Goal: Find specific page/section: Find specific page/section

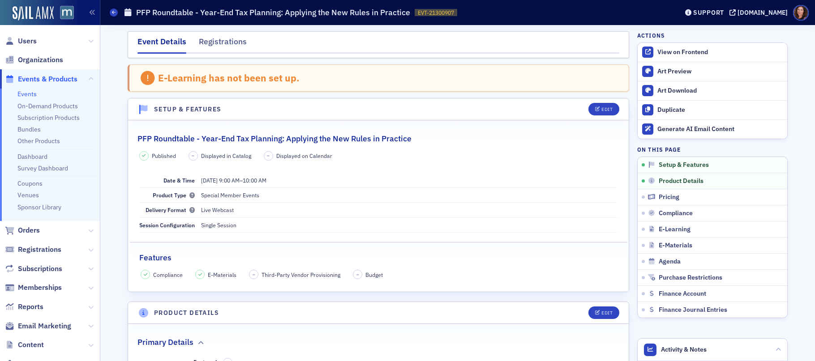
scroll to position [46, 0]
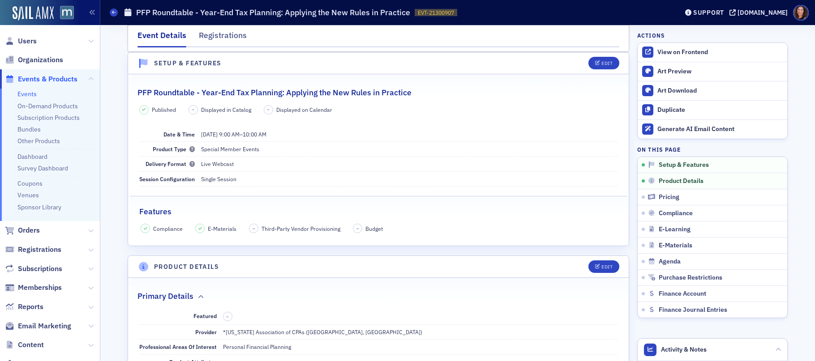
click at [30, 93] on link "Events" at bounding box center [26, 94] width 19 height 8
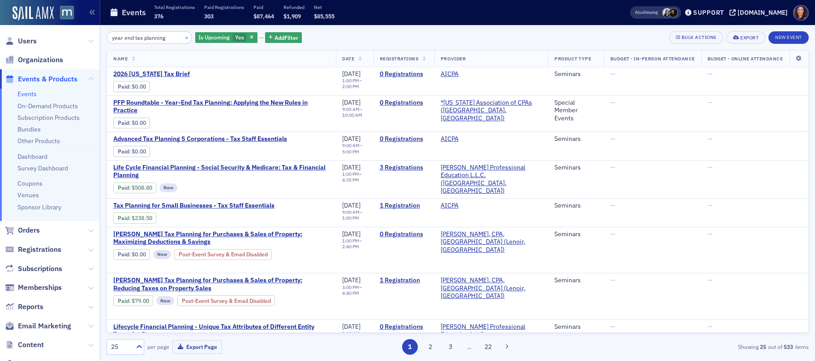
click at [143, 40] on input "year end tax planning" at bounding box center [150, 37] width 86 height 13
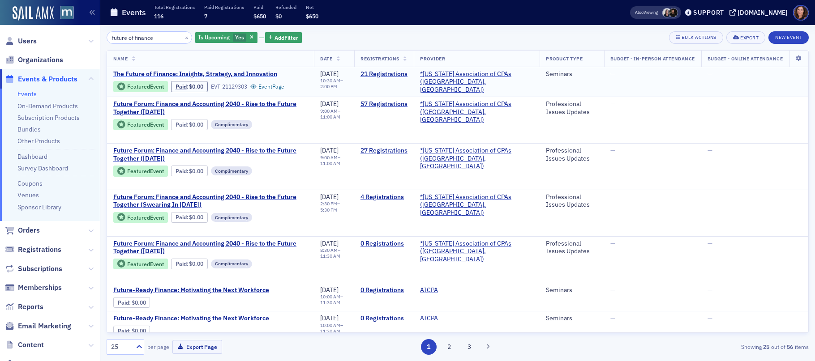
type input "future of finance"
click at [243, 75] on span "The Future of Finance: Insights, Strategy, and Innovation" at bounding box center [195, 74] width 164 height 8
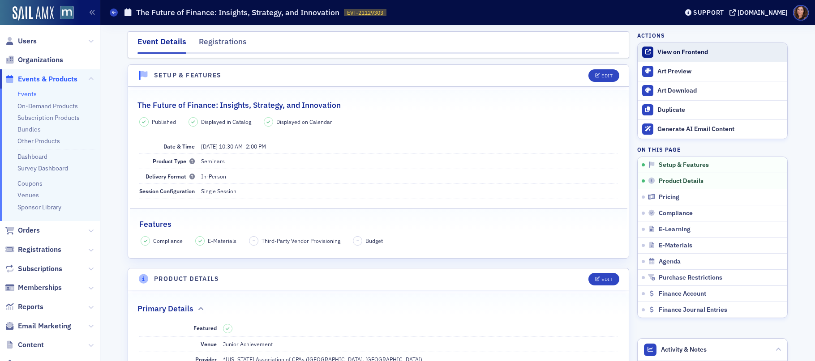
click at [678, 55] on div "View on Frontend" at bounding box center [720, 52] width 125 height 8
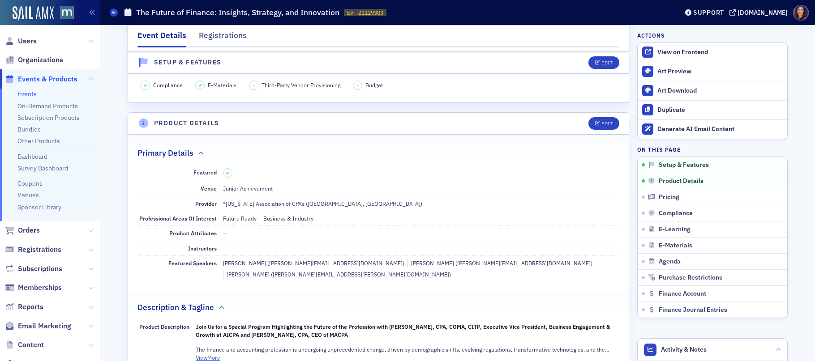
scroll to position [185, 0]
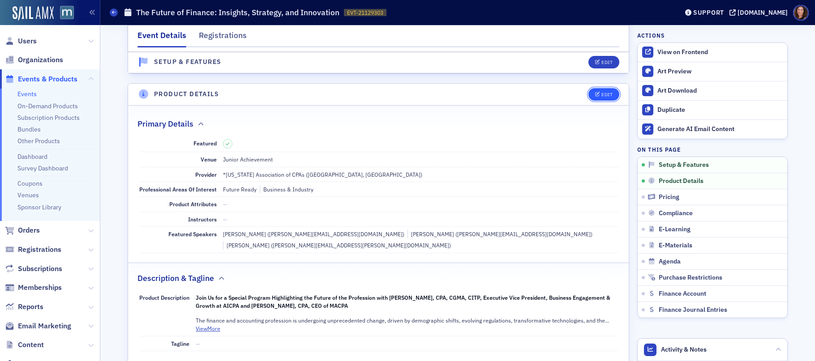
click at [595, 95] on icon "button" at bounding box center [597, 94] width 5 height 5
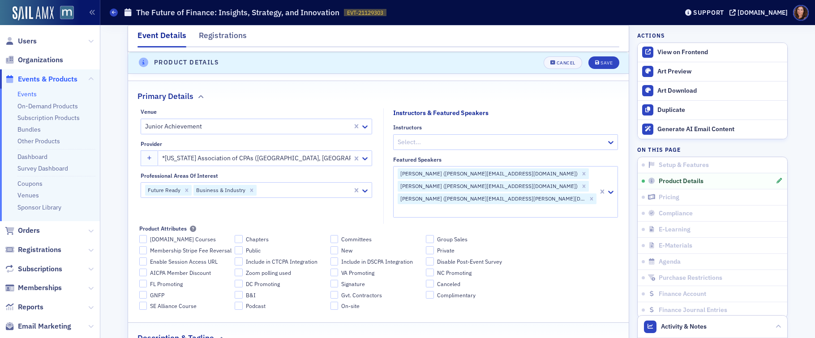
scroll to position [242, 0]
click at [595, 66] on button "Save" at bounding box center [604, 62] width 31 height 13
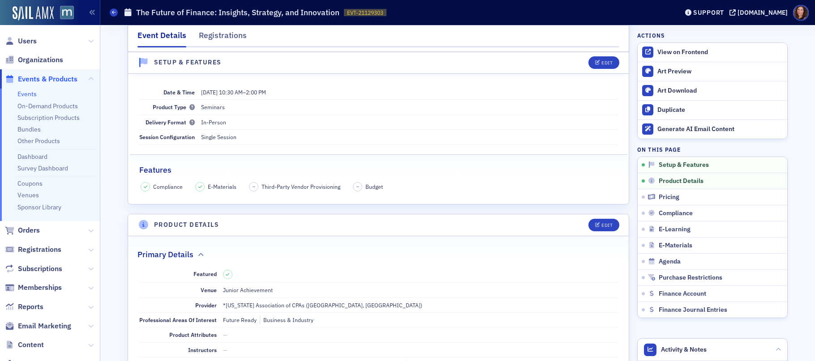
scroll to position [53, 0]
drag, startPoint x: 29, startPoint y: 93, endPoint x: 106, endPoint y: 98, distance: 77.2
click at [29, 93] on link "Events" at bounding box center [26, 94] width 19 height 8
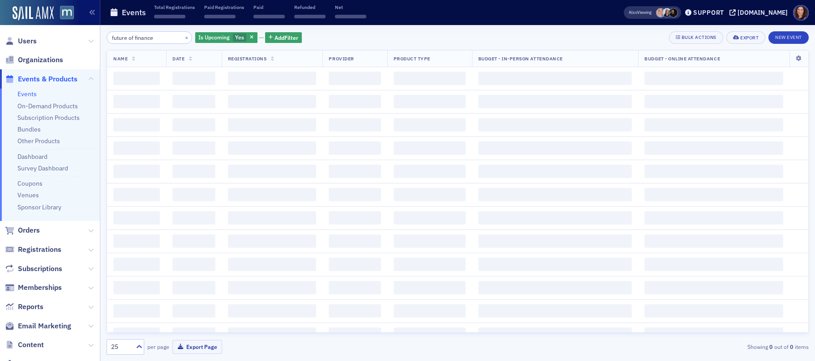
click at [143, 39] on input "future of finance" at bounding box center [150, 37] width 86 height 13
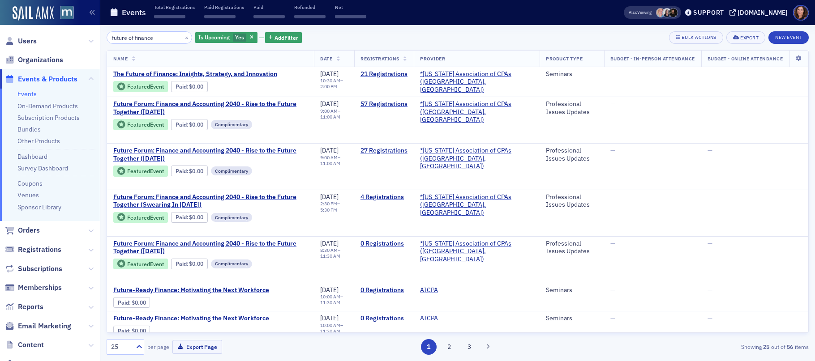
click at [143, 39] on input "future of finance" at bounding box center [150, 37] width 86 height 13
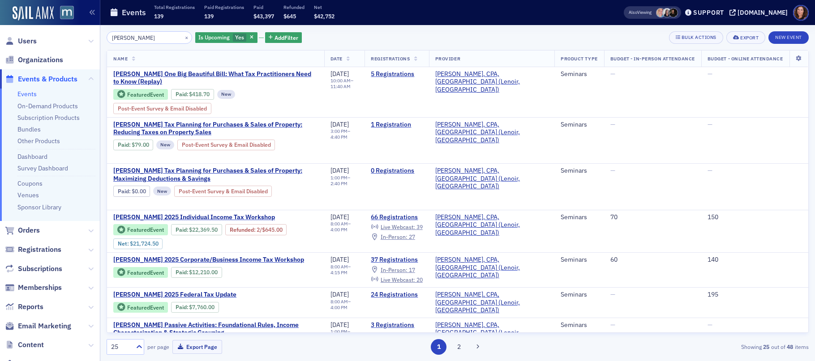
type input "DOn Farmer"
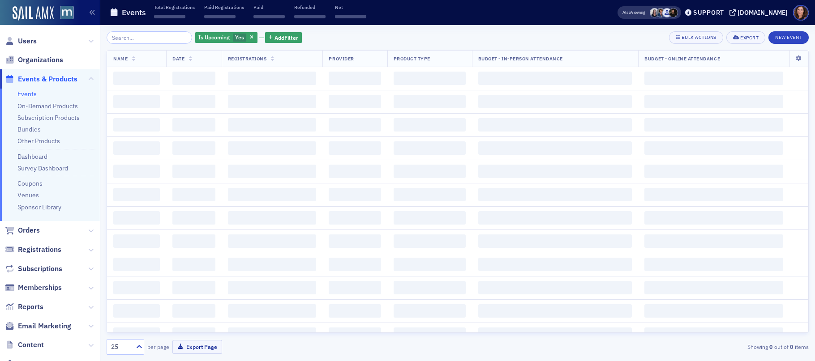
click at [131, 37] on input "search" at bounding box center [150, 37] width 86 height 13
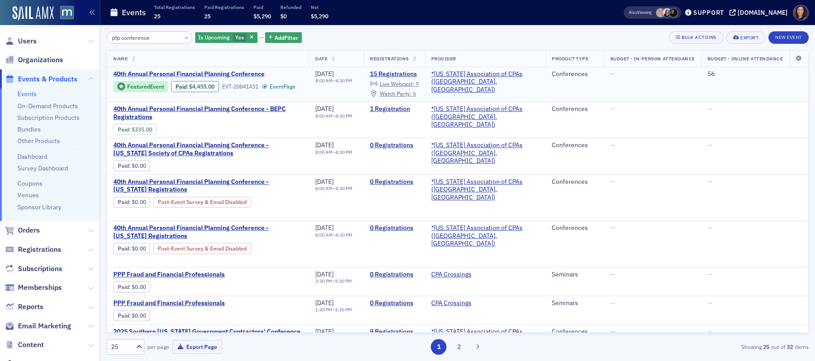
type input "pfp conference"
click at [229, 74] on span "40th Annual Personal Financial Planning Conference" at bounding box center [188, 74] width 151 height 8
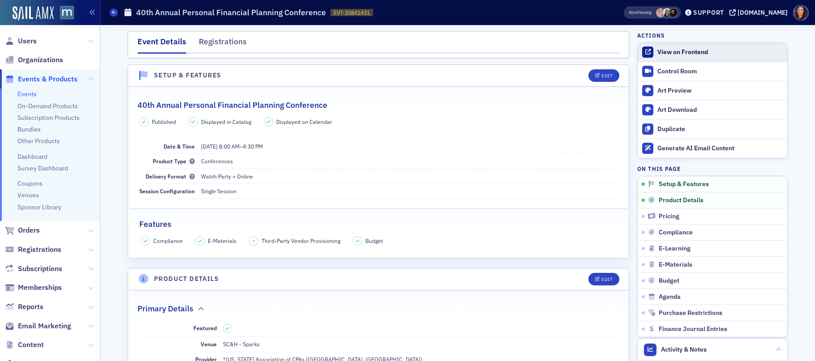
click at [689, 53] on div "View on Frontend" at bounding box center [720, 52] width 125 height 8
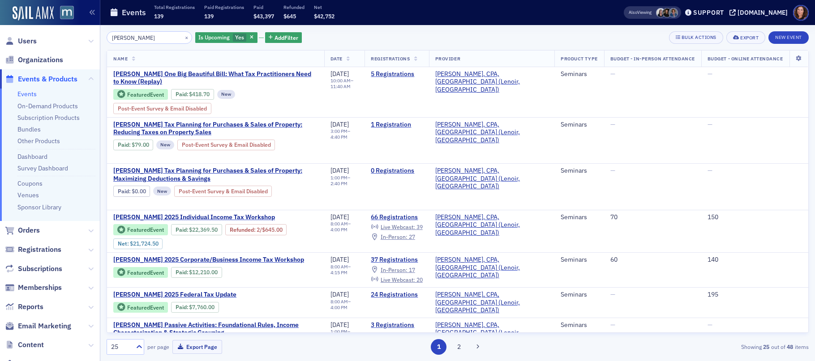
click at [138, 39] on input "DOn Farmer" at bounding box center [150, 37] width 86 height 13
click at [183, 35] on button "×" at bounding box center [187, 37] width 8 height 8
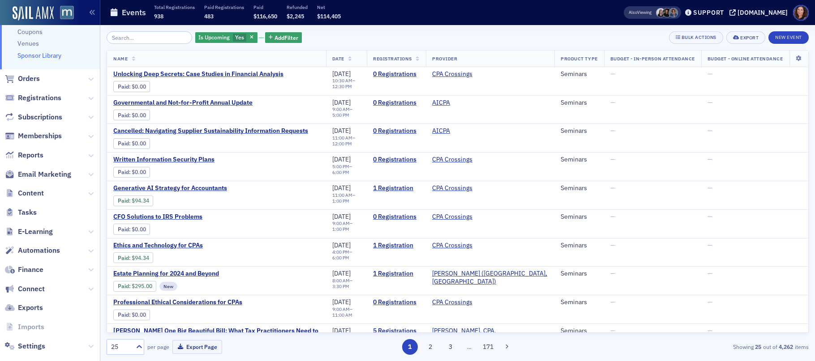
scroll to position [165, 0]
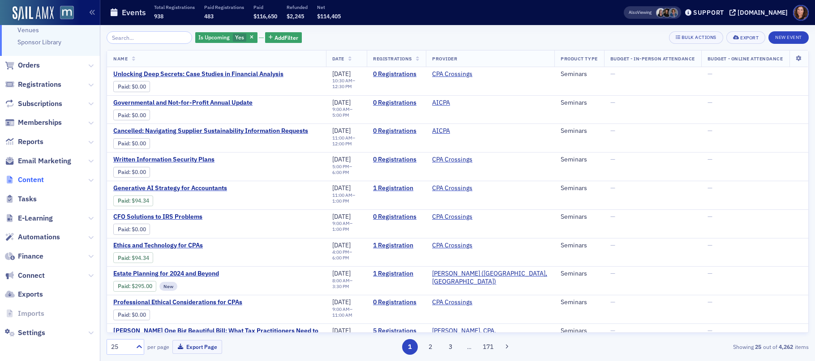
click at [40, 181] on span "Content" at bounding box center [31, 180] width 26 height 10
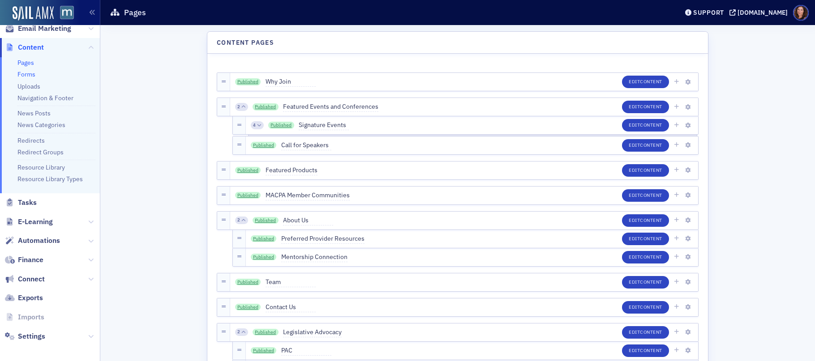
click at [28, 74] on link "Forms" at bounding box center [26, 74] width 18 height 8
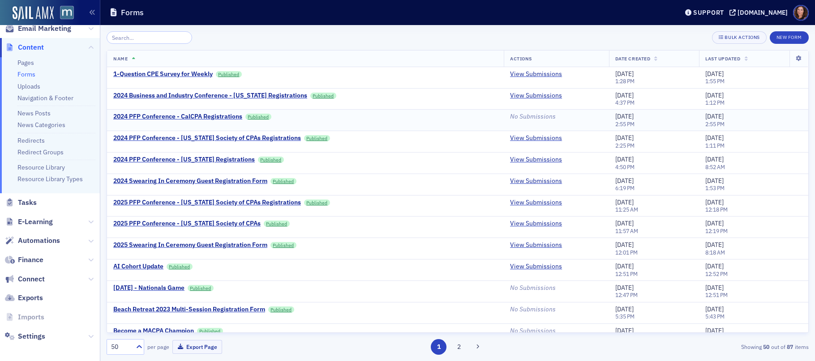
scroll to position [0, 0]
click at [146, 37] on input "search" at bounding box center [150, 37] width 86 height 13
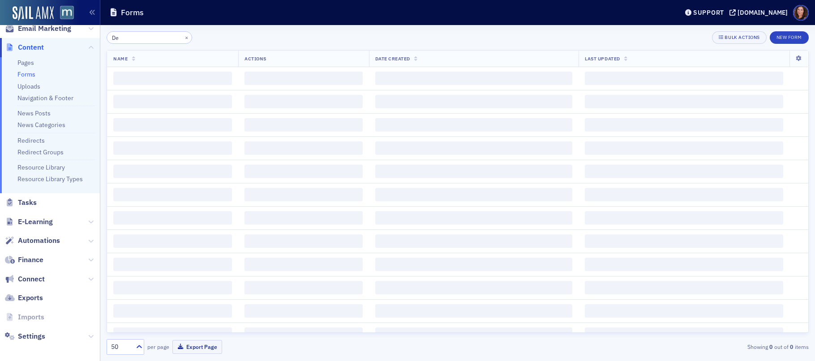
type input "D"
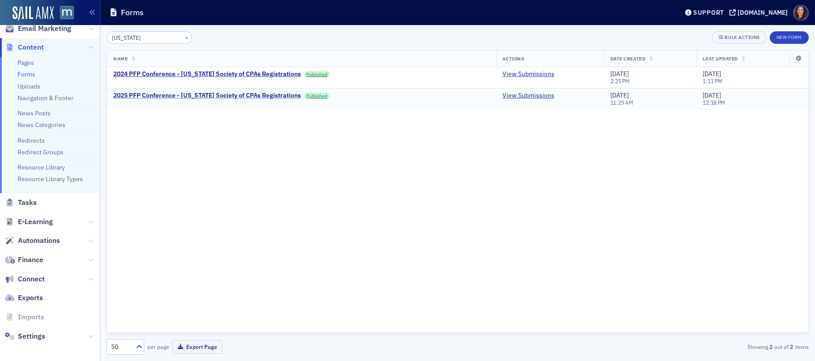
type input "[US_STATE]"
click at [245, 96] on div "2025 PFP Conference - [US_STATE] Society of CPAs Registrations" at bounding box center [207, 96] width 188 height 8
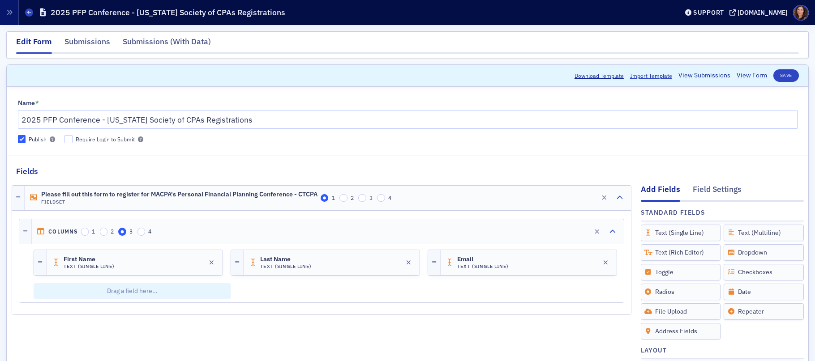
click at [710, 74] on link "View Submissions" at bounding box center [705, 75] width 52 height 9
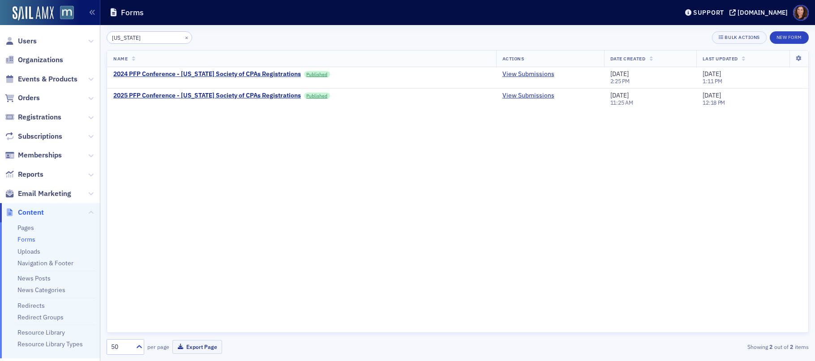
scroll to position [165, 0]
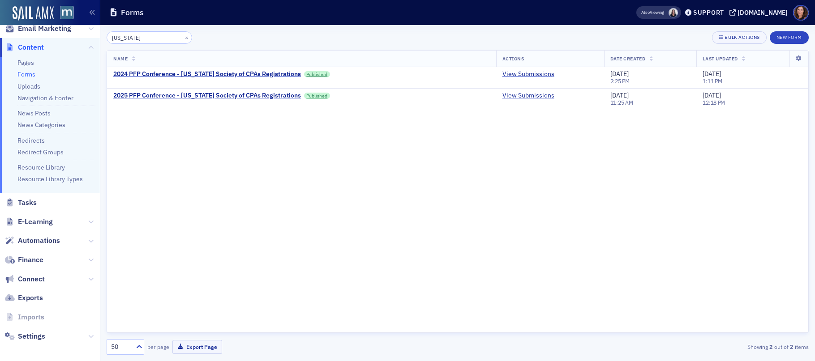
click at [131, 38] on input "[US_STATE]" at bounding box center [150, 37] width 86 height 13
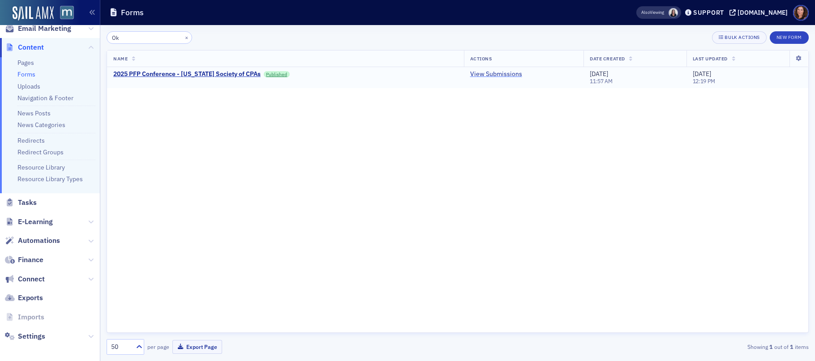
type input "Ok"
click at [496, 75] on link "View Submissions" at bounding box center [496, 74] width 52 height 8
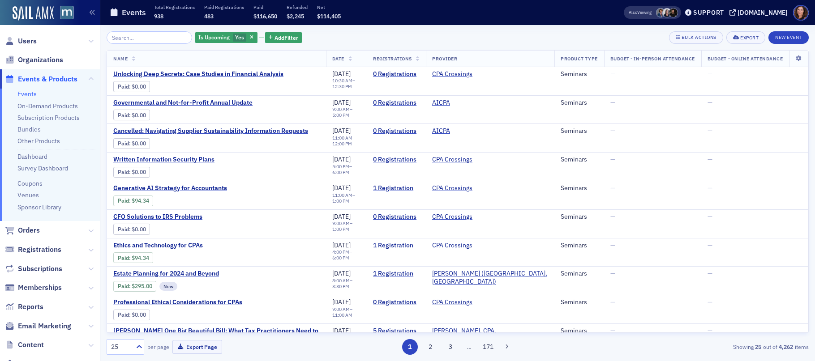
click at [30, 95] on link "Events" at bounding box center [26, 94] width 19 height 8
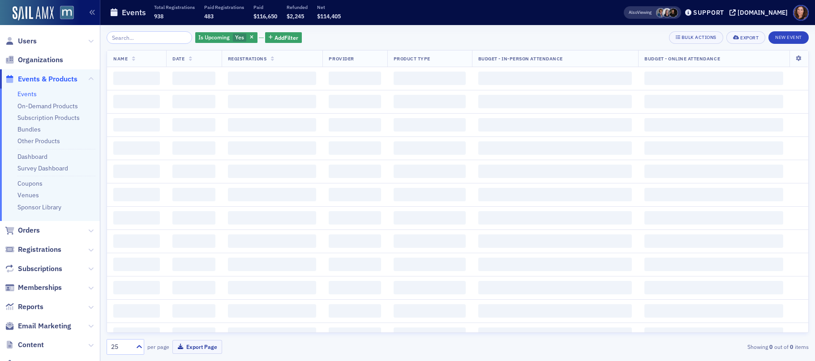
click at [154, 40] on input "search" at bounding box center [150, 37] width 86 height 13
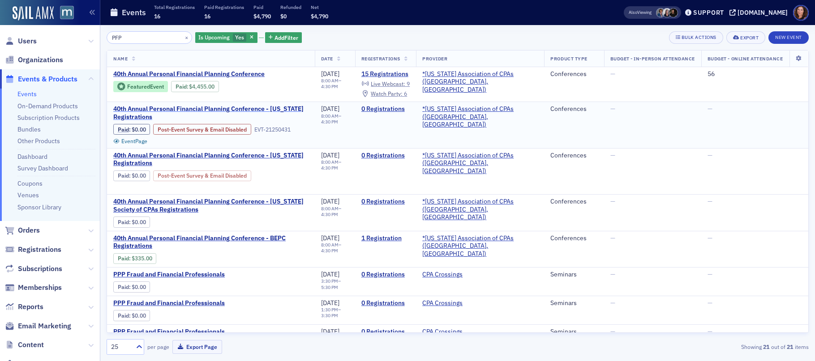
type input "PFP"
click at [232, 108] on span "40th Annual Personal Financial Planning Conference - [US_STATE] Registrations" at bounding box center [210, 113] width 195 height 16
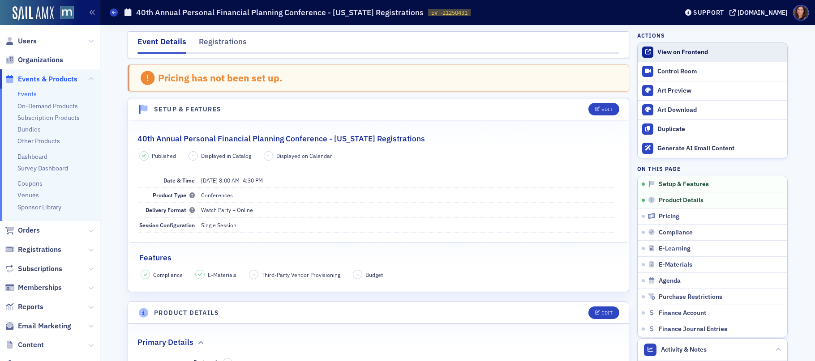
click at [664, 54] on div "View on Frontend" at bounding box center [720, 52] width 125 height 8
click at [30, 96] on link "Events" at bounding box center [26, 94] width 19 height 8
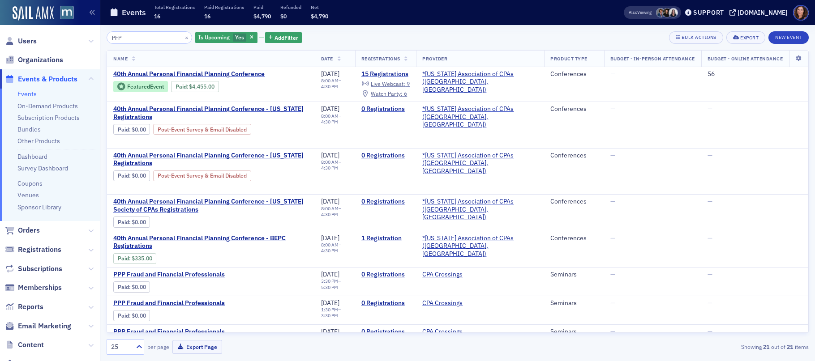
click at [112, 36] on input "PFP" at bounding box center [150, 37] width 86 height 13
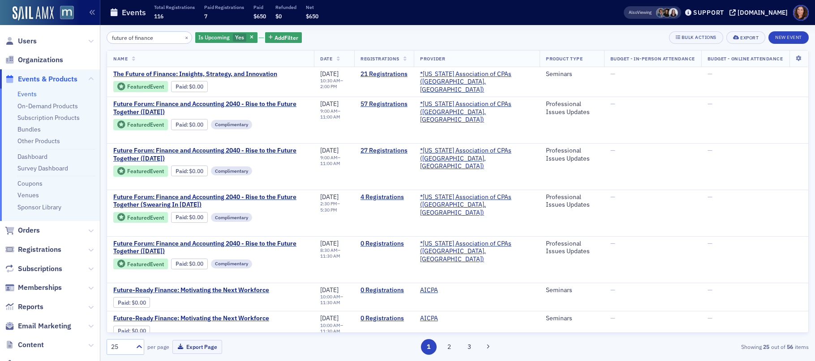
type input "future of finance"
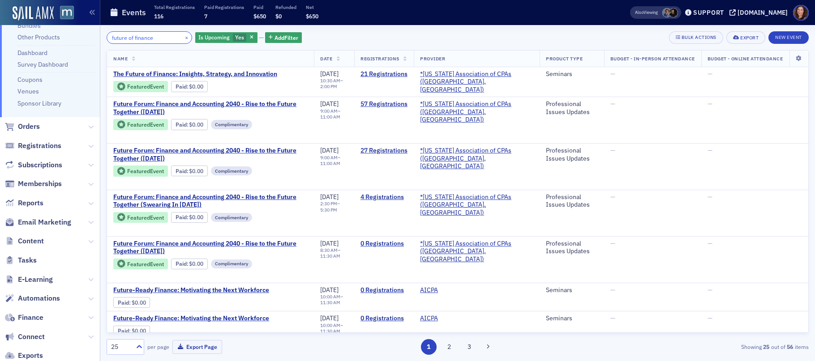
scroll to position [107, 0]
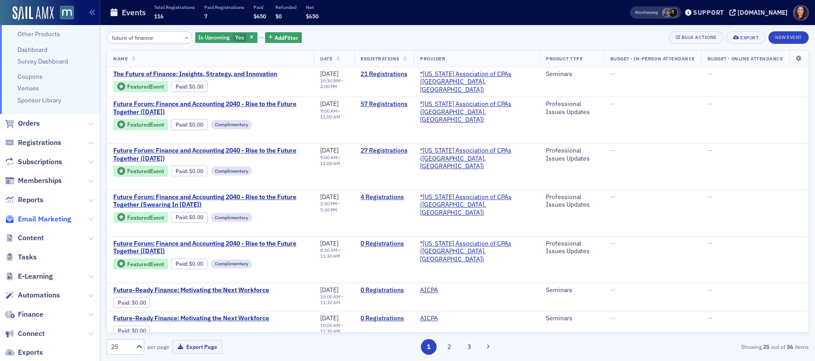
click at [38, 217] on span "Email Marketing" at bounding box center [44, 220] width 53 height 10
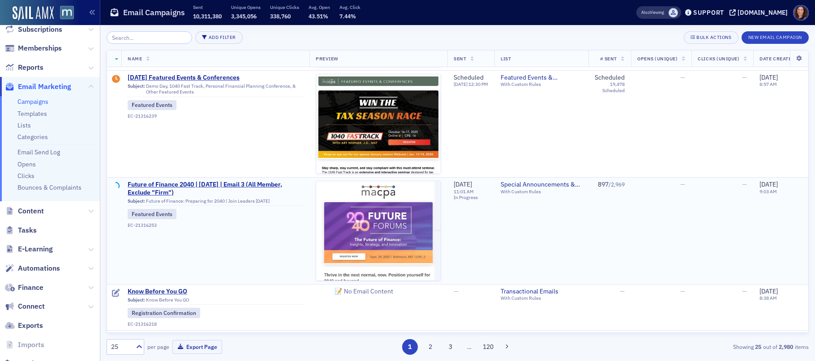
scroll to position [318, 0]
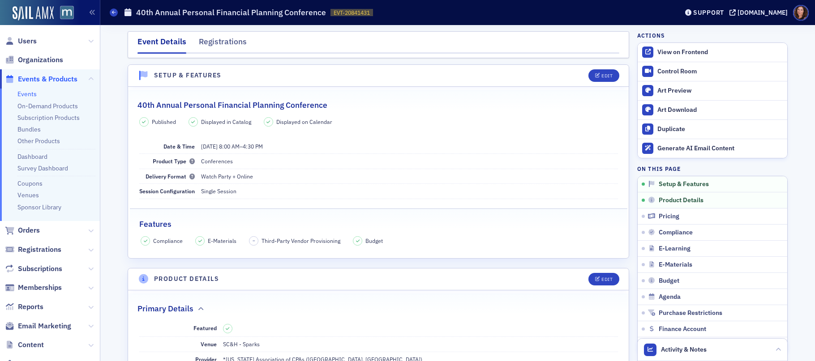
drag, startPoint x: 28, startPoint y: 92, endPoint x: 93, endPoint y: 92, distance: 65.4
click at [28, 92] on link "Events" at bounding box center [26, 94] width 19 height 8
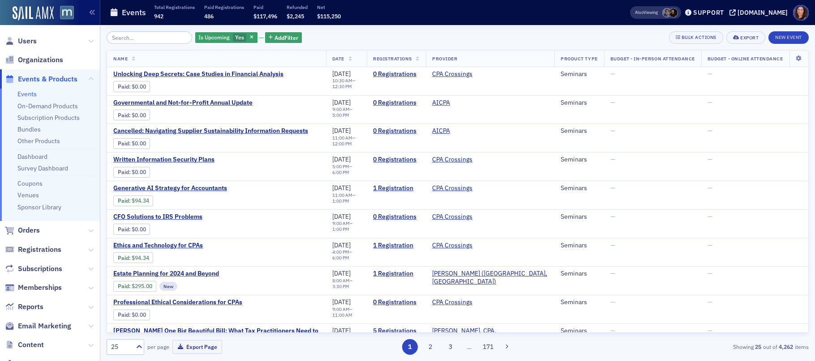
click at [136, 39] on input "search" at bounding box center [150, 37] width 86 height 13
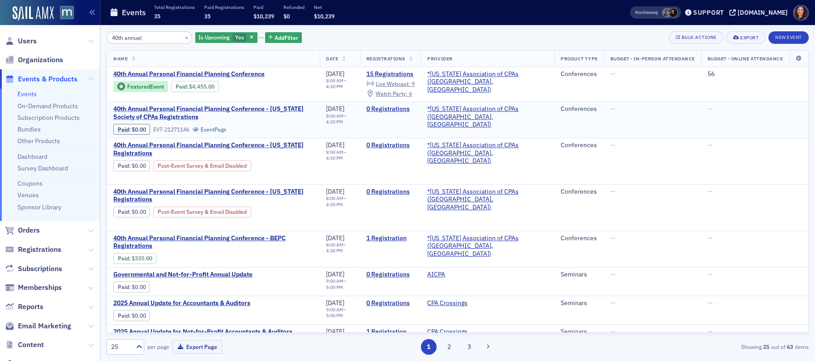
type input "40th annual"
click at [279, 110] on span "40th Annual Personal Financial Planning Conference - [US_STATE] Society of CPAs…" at bounding box center [213, 113] width 200 height 16
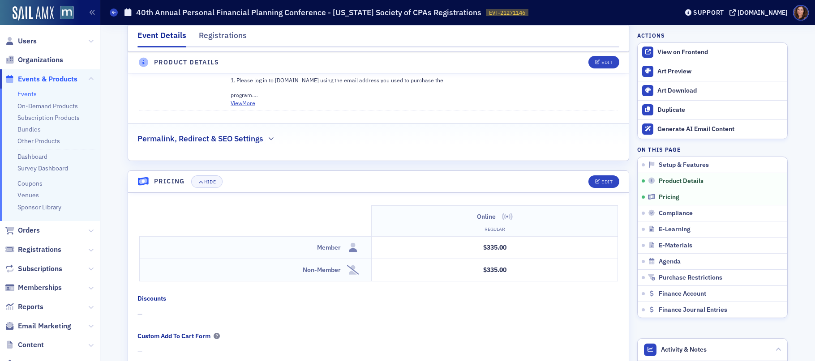
scroll to position [793, 0]
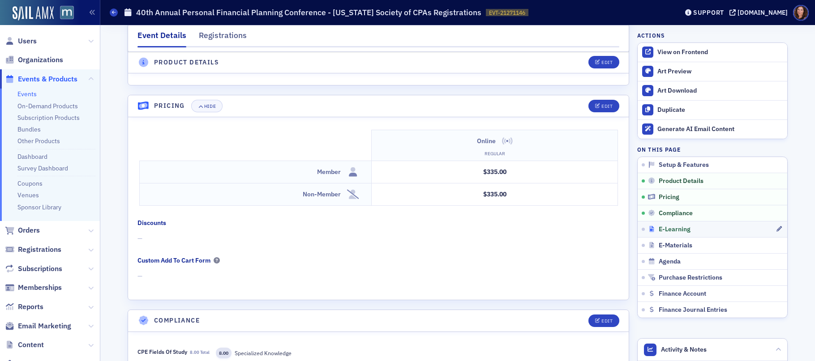
click at [677, 232] on span "E-Learning" at bounding box center [675, 230] width 32 height 8
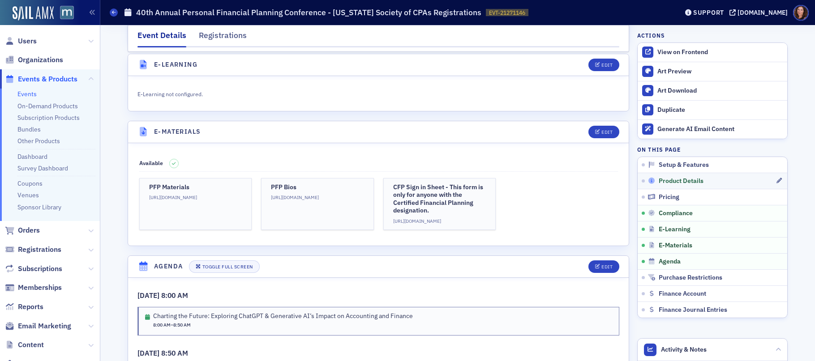
scroll to position [1230, 0]
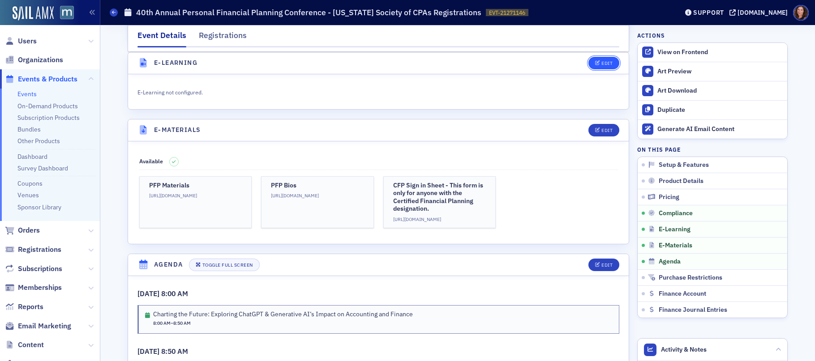
click at [611, 59] on button "Edit" at bounding box center [604, 63] width 31 height 13
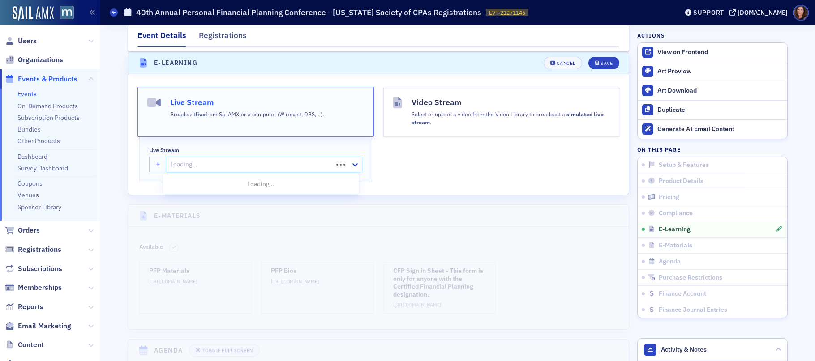
click at [227, 164] on div at bounding box center [250, 164] width 163 height 11
type input "40th"
click at [251, 207] on div "40th Annual Personal Financial Planning Conference" at bounding box center [261, 201] width 196 height 17
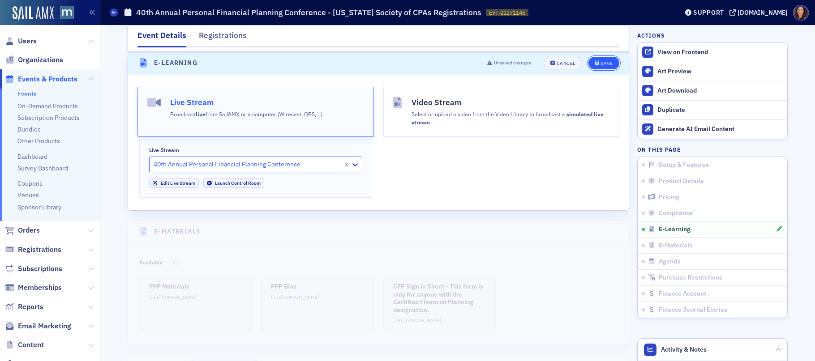
click at [604, 61] on div "Save" at bounding box center [607, 63] width 12 height 5
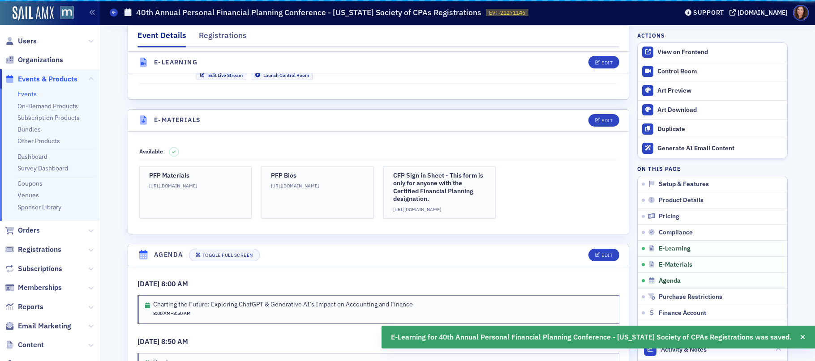
scroll to position [1196, 0]
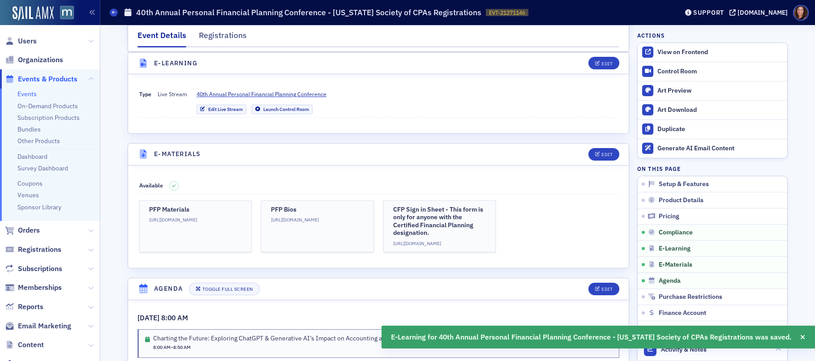
click at [26, 94] on link "Events" at bounding box center [26, 94] width 19 height 8
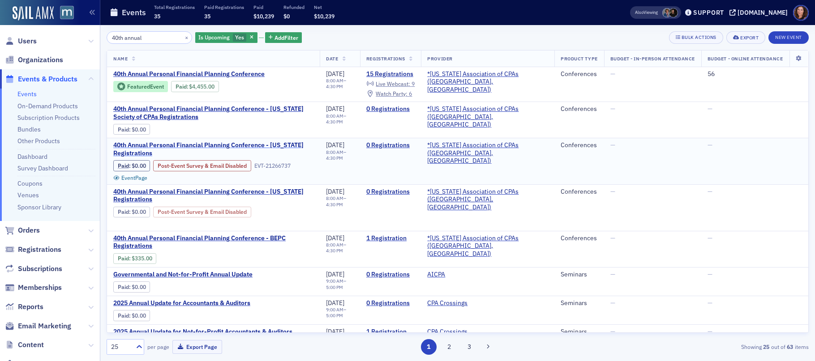
drag, startPoint x: 278, startPoint y: 144, endPoint x: 318, endPoint y: 149, distance: 40.1
click at [278, 144] on span "40th Annual Personal Financial Planning Conference - [US_STATE] Registrations" at bounding box center [213, 150] width 200 height 16
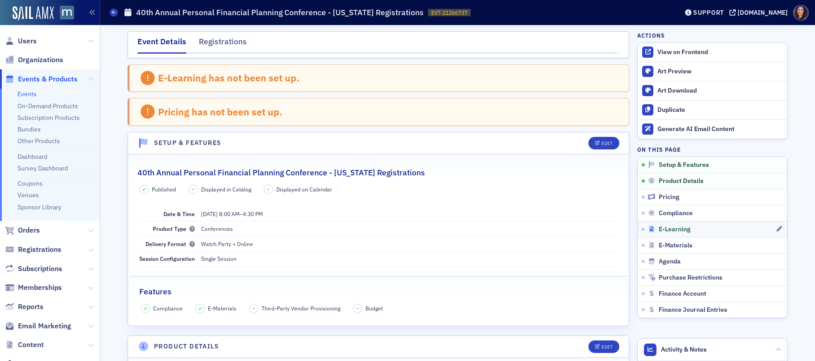
click at [695, 233] on div "E-Learning" at bounding box center [712, 230] width 128 height 8
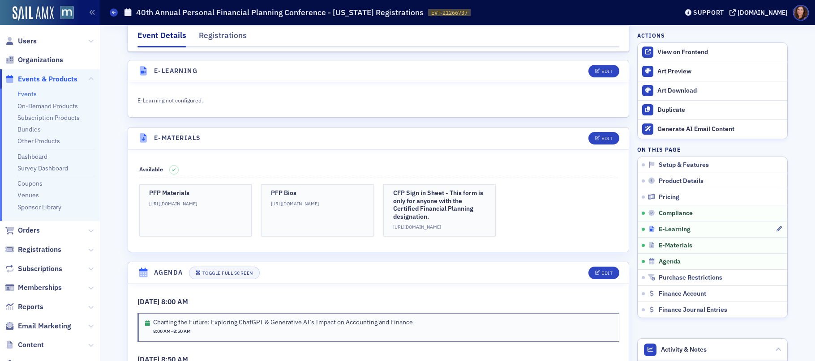
scroll to position [1239, 0]
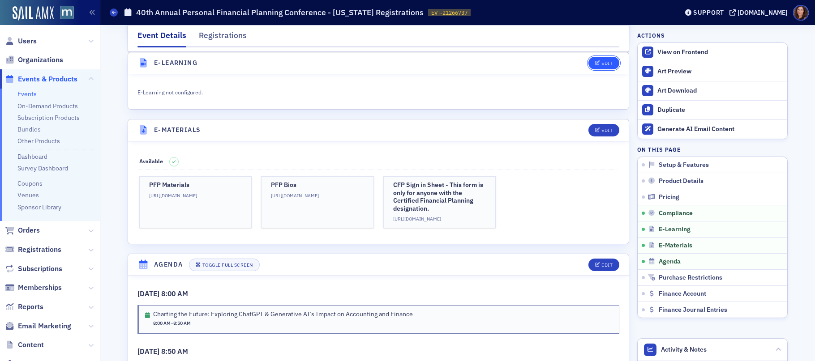
click at [598, 59] on button "Edit" at bounding box center [604, 63] width 31 height 13
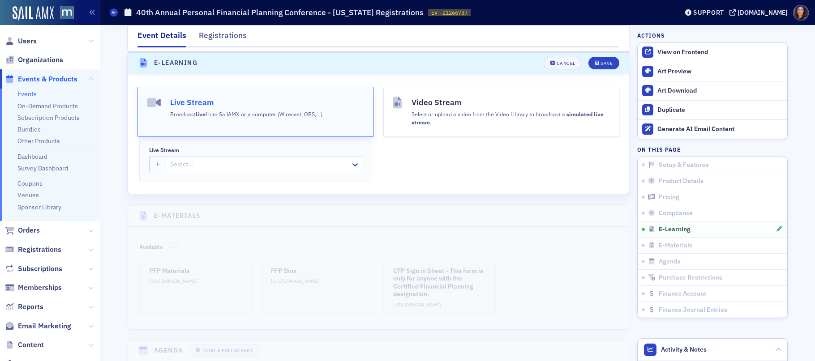
click at [259, 166] on div at bounding box center [259, 164] width 181 height 11
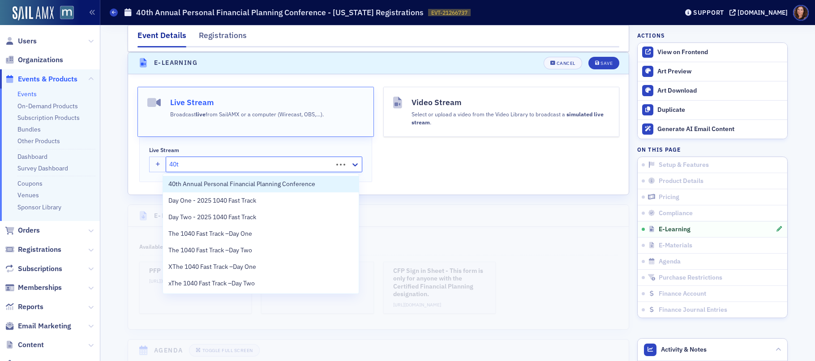
type input "40th"
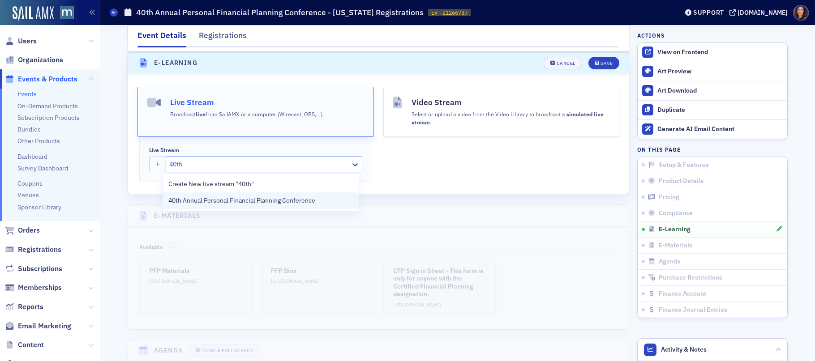
click at [266, 206] on div "40th Annual Personal Financial Planning Conference" at bounding box center [261, 201] width 196 height 17
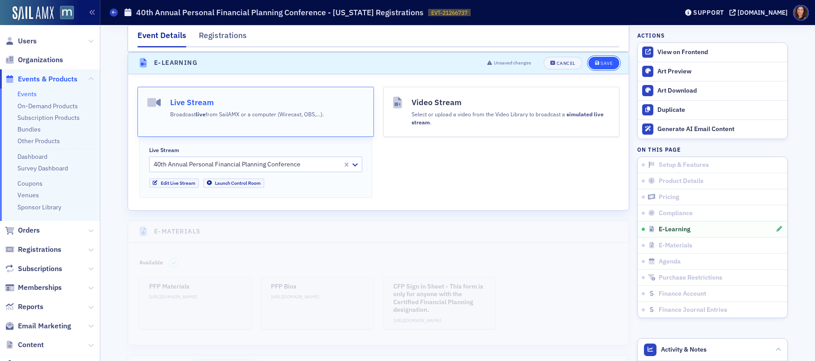
click at [604, 60] on button "Save" at bounding box center [604, 63] width 31 height 13
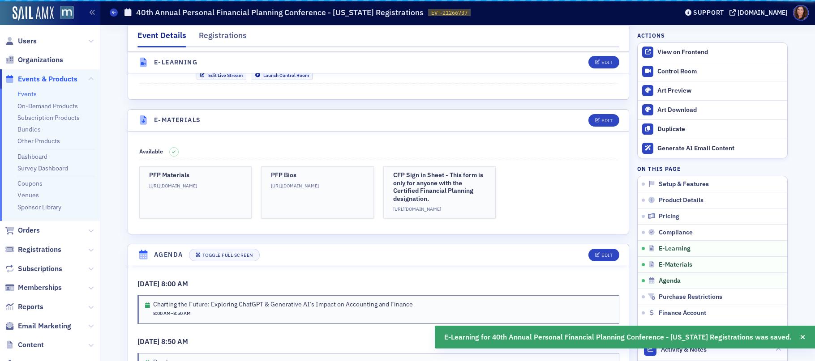
scroll to position [1204, 0]
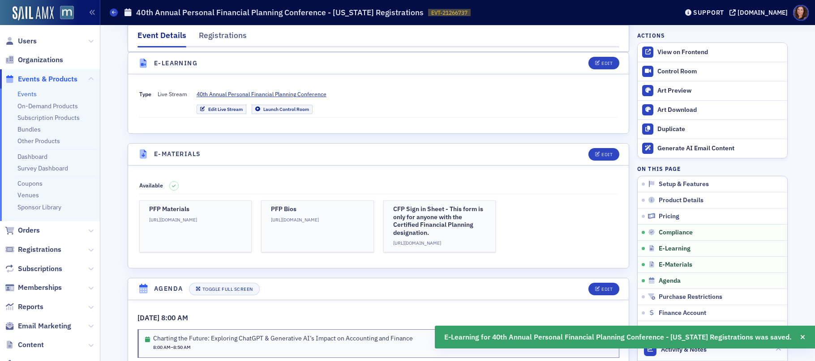
click at [30, 90] on link "Events" at bounding box center [26, 94] width 19 height 8
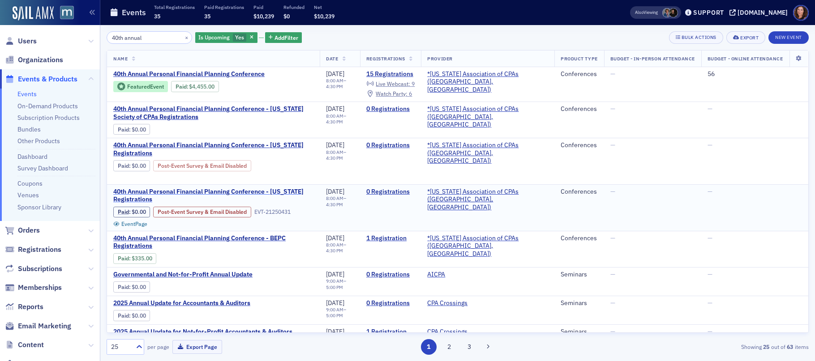
click at [258, 188] on span "40th Annual Personal Financial Planning Conference - [US_STATE] Registrations" at bounding box center [213, 196] width 200 height 16
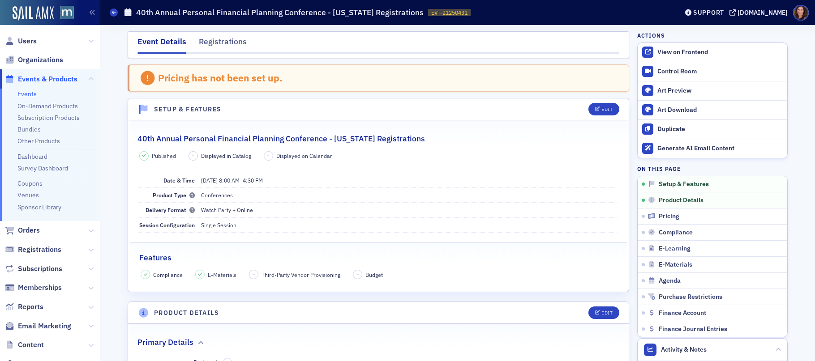
click at [29, 92] on link "Events" at bounding box center [26, 94] width 19 height 8
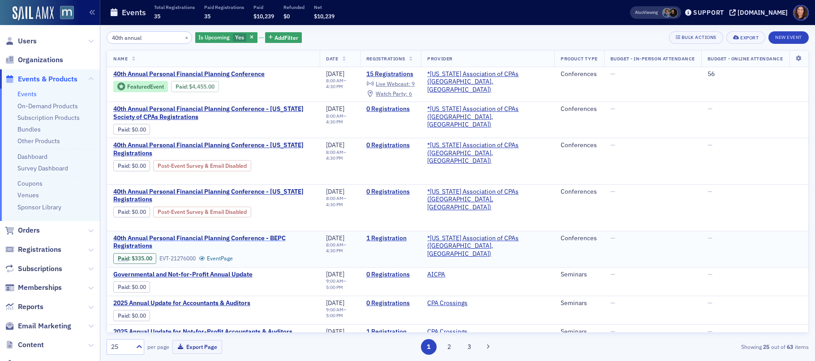
click at [252, 239] on span "40th Annual Personal Financial Planning Conference - BEPC Registrations" at bounding box center [213, 243] width 200 height 16
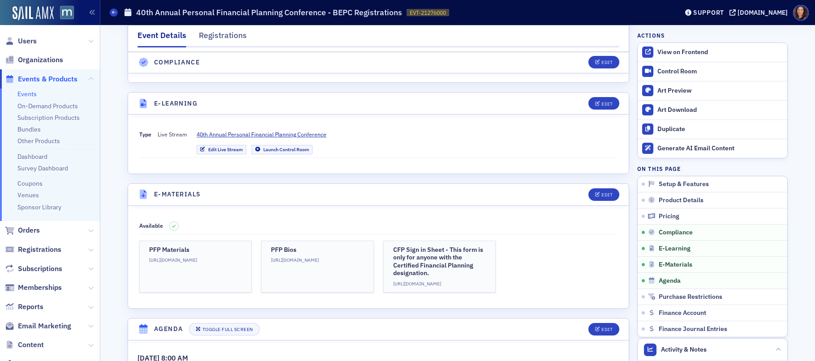
scroll to position [1175, 0]
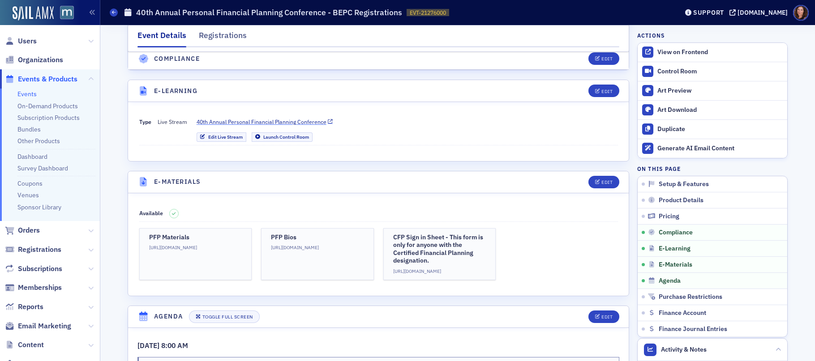
drag, startPoint x: 31, startPoint y: 93, endPoint x: 288, endPoint y: 119, distance: 258.9
click at [31, 93] on link "Events" at bounding box center [26, 94] width 19 height 8
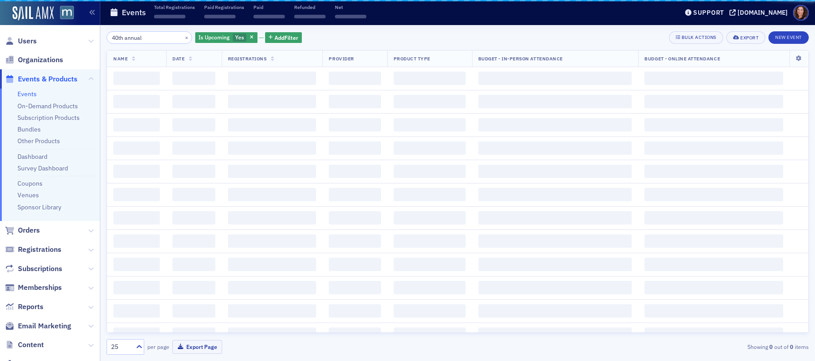
click at [130, 37] on input "40th annual" at bounding box center [150, 37] width 86 height 13
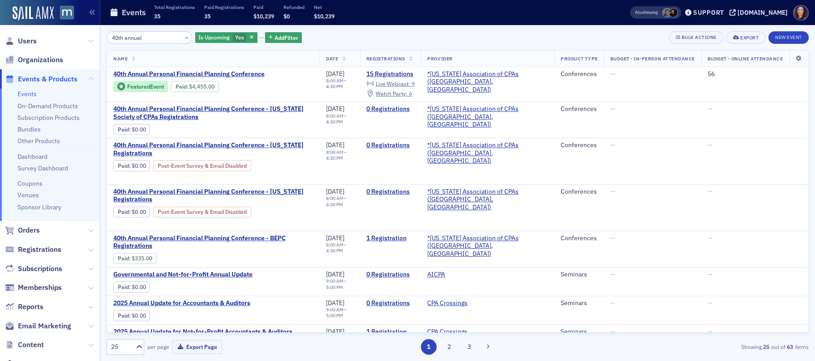
click at [130, 37] on input "40th annual" at bounding box center [150, 37] width 86 height 13
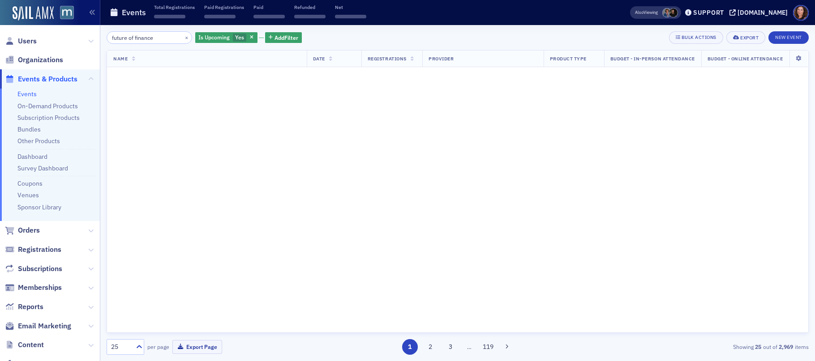
type input "future of finance"
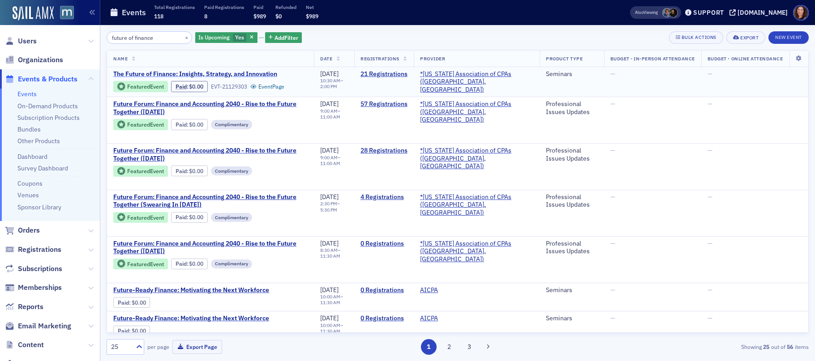
click at [219, 74] on span "The Future of Finance: Insights, Strategy, and Innovation" at bounding box center [195, 74] width 164 height 8
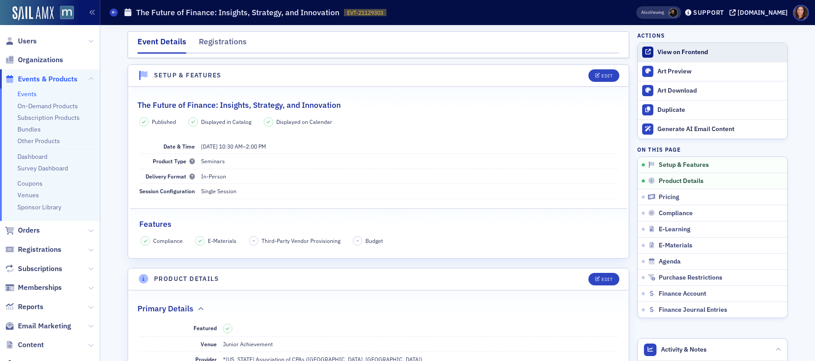
click at [690, 53] on div "View on Frontend" at bounding box center [720, 52] width 125 height 8
click at [33, 93] on link "Events" at bounding box center [26, 94] width 19 height 8
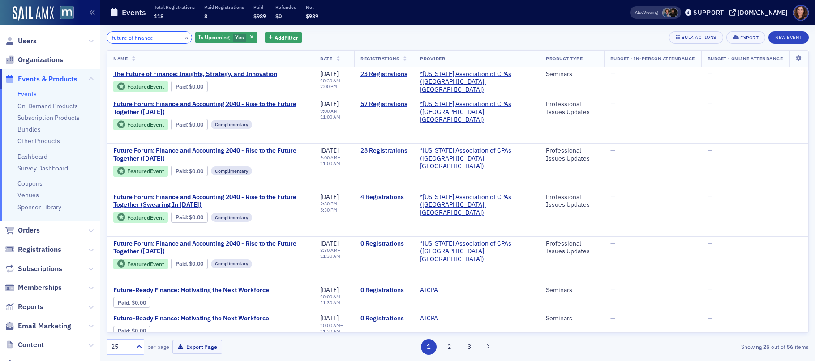
drag, startPoint x: 155, startPoint y: 38, endPoint x: 80, endPoint y: 37, distance: 75.3
click at [80, 37] on div "Users Organizations Events & Products Events On-Demand Products Subscription Pr…" at bounding box center [407, 180] width 815 height 361
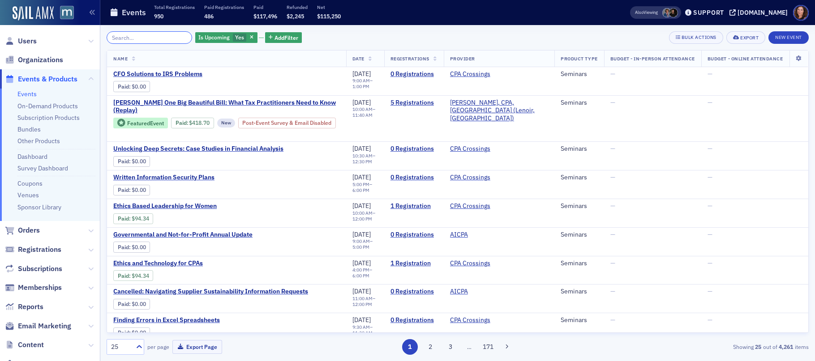
click at [136, 39] on input "search" at bounding box center [150, 37] width 86 height 13
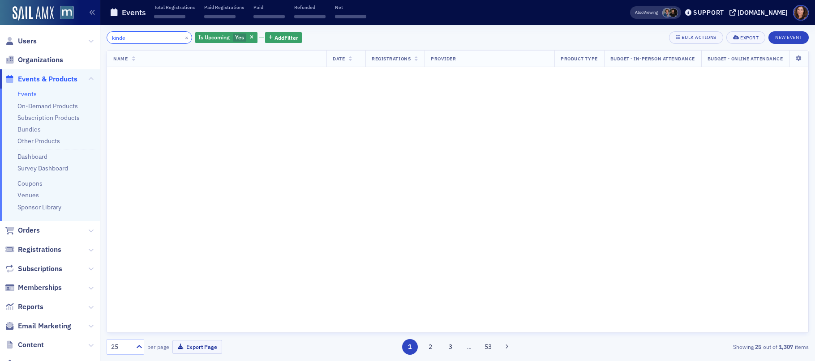
type input "kinder"
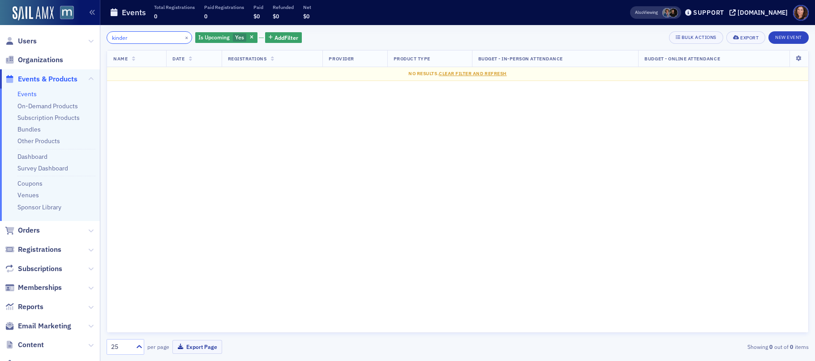
click at [112, 39] on input "kinder" at bounding box center [150, 37] width 86 height 13
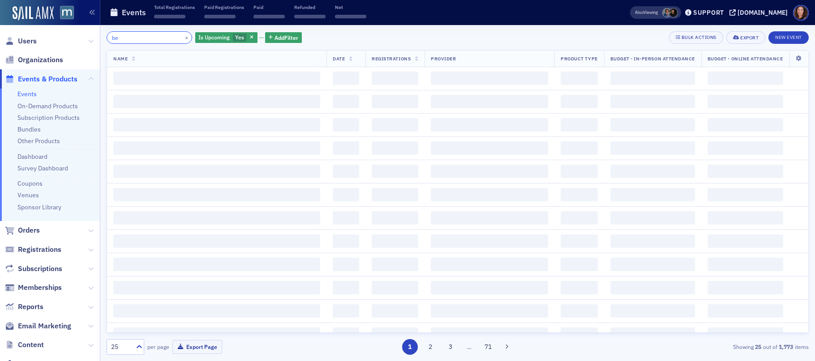
type input "b"
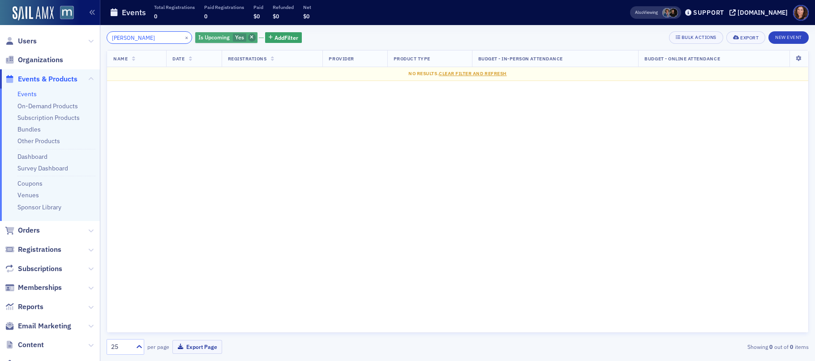
type input "james mcki"
click at [248, 35] on span "button" at bounding box center [252, 38] width 8 height 8
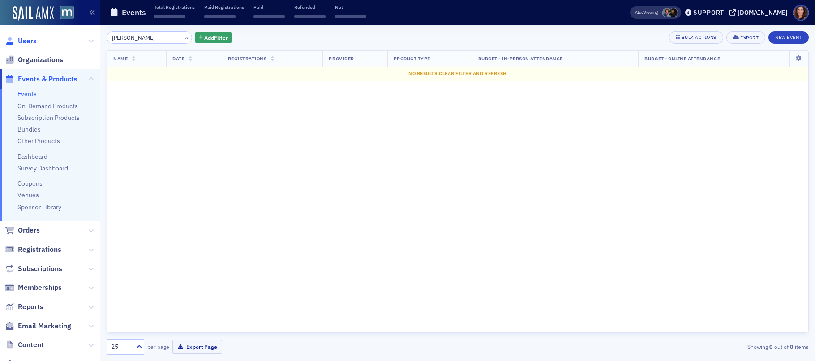
click at [29, 39] on span "Users" at bounding box center [27, 41] width 19 height 10
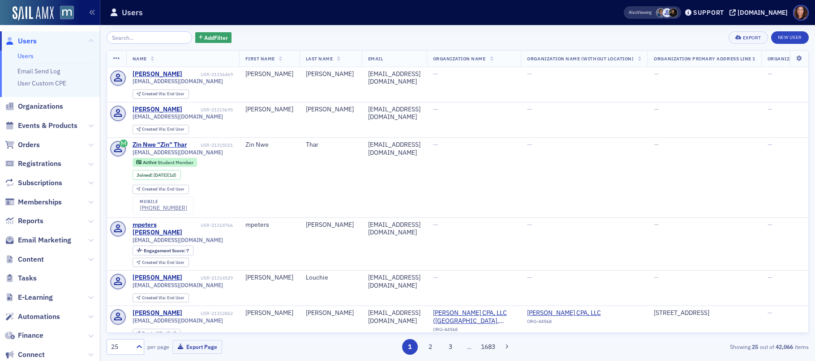
click at [143, 36] on input "search" at bounding box center [150, 37] width 86 height 13
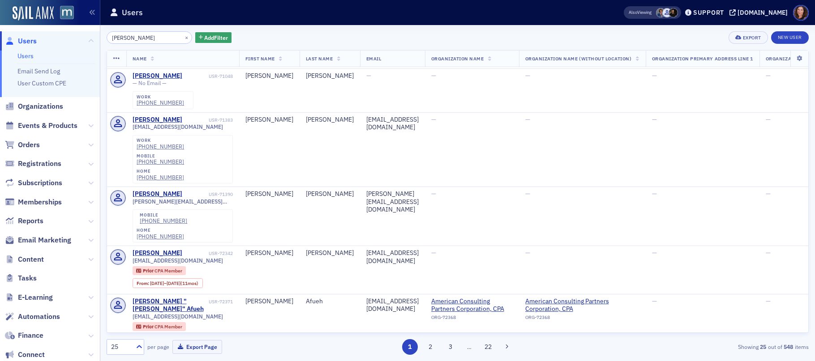
scroll to position [991, 0]
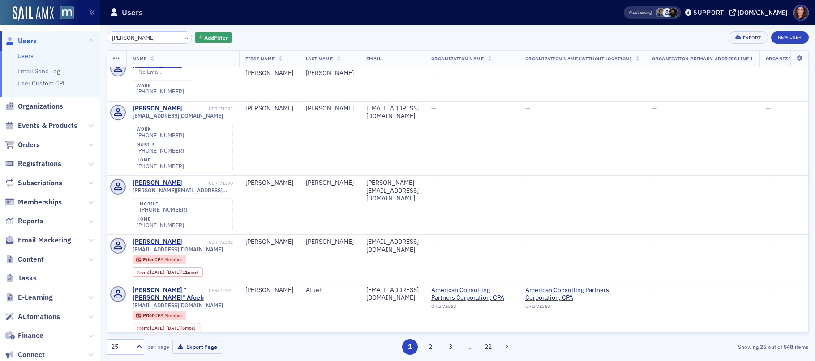
drag, startPoint x: 154, startPoint y: 38, endPoint x: 65, endPoint y: 37, distance: 89.1
click at [65, 37] on div "Users Users Email Send Log User Custom CPE Organizations Events & Products Orde…" at bounding box center [407, 180] width 815 height 361
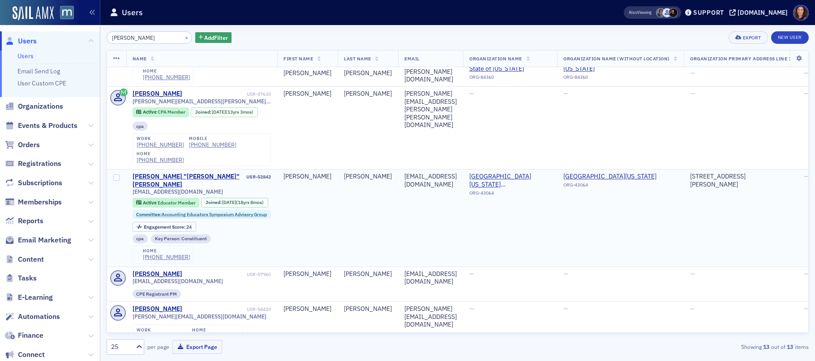
scroll to position [79, 0]
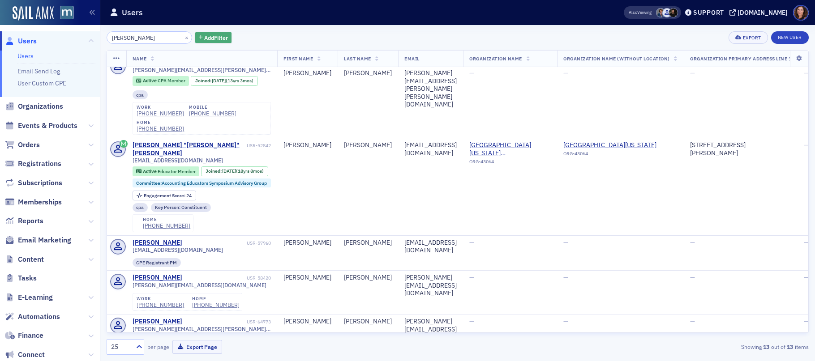
click at [210, 40] on span "Add Filter" at bounding box center [216, 38] width 24 height 8
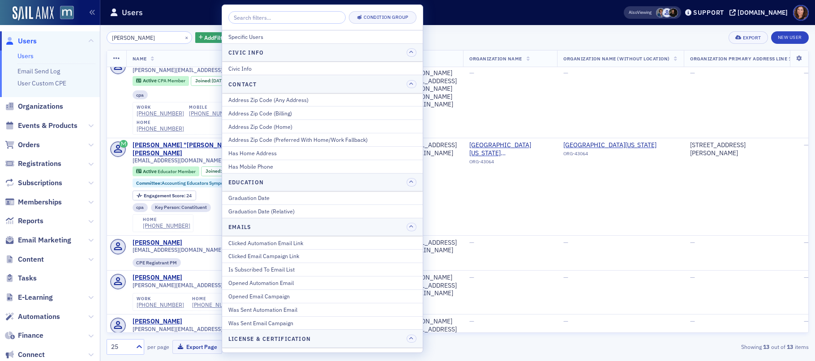
click at [479, 14] on div "Users" at bounding box center [353, 12] width 486 height 17
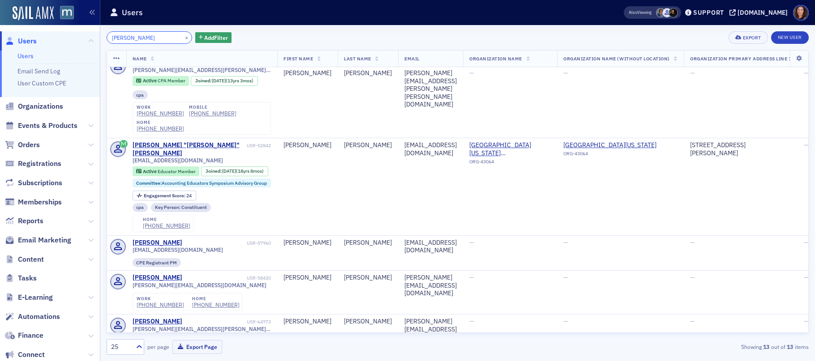
click at [118, 39] on input "McKin" at bounding box center [150, 37] width 86 height 13
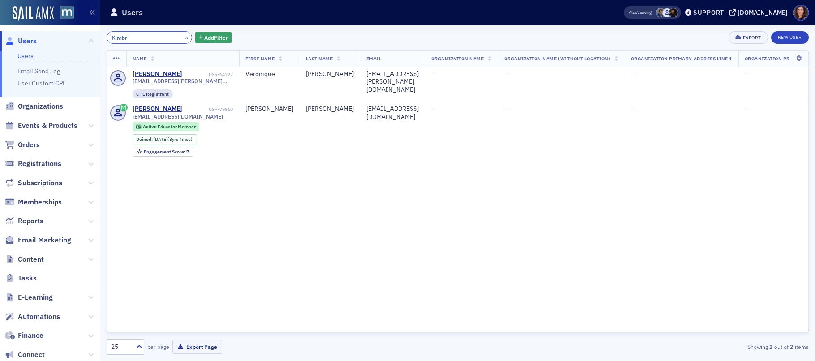
click at [119, 38] on input "Kimbr" at bounding box center [150, 37] width 86 height 13
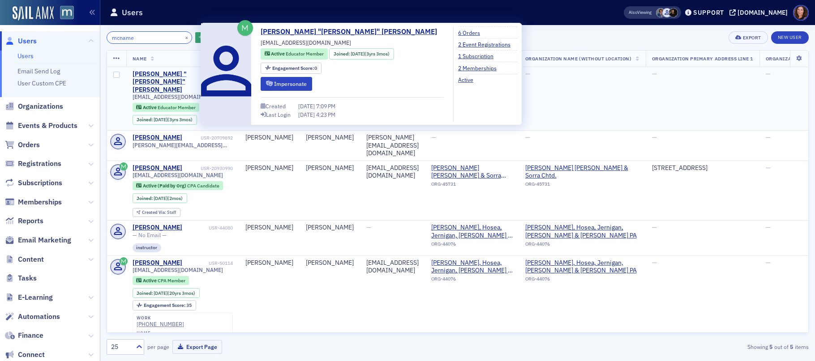
type input "mcname"
click at [178, 73] on div "Patrick "Pat" McNamee" at bounding box center [170, 82] width 74 height 24
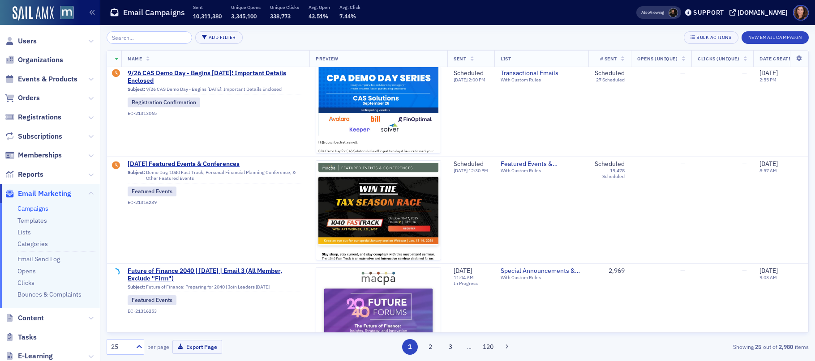
scroll to position [267, 0]
